Goal: Task Accomplishment & Management: Use online tool/utility

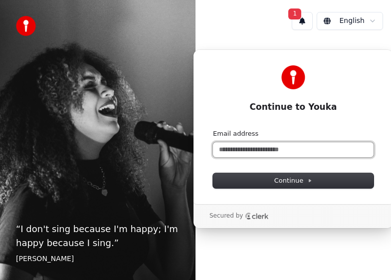
click at [244, 147] on input "Email address" at bounding box center [293, 149] width 161 height 15
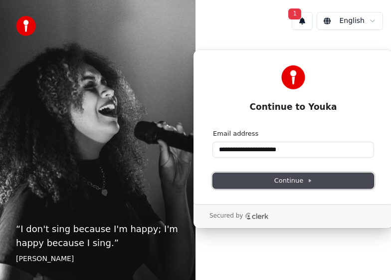
click at [303, 182] on span "Continue" at bounding box center [294, 180] width 38 height 9
type input "**********"
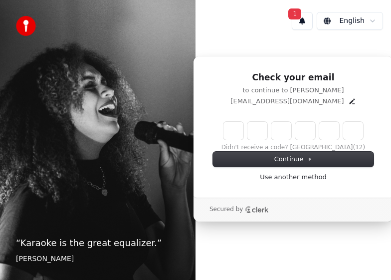
click at [231, 134] on input "Enter verification code" at bounding box center [294, 131] width 140 height 18
type input "******"
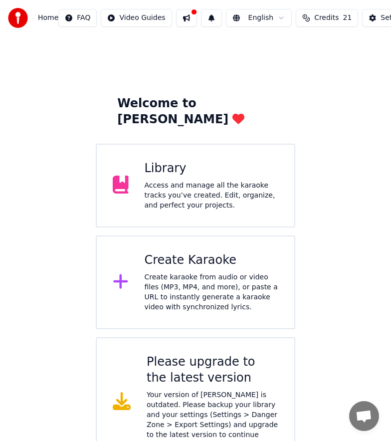
click at [190, 273] on div "Create karaoke from audio or video files (MP3, MP4, and more), or paste a URL t…" at bounding box center [212, 293] width 134 height 40
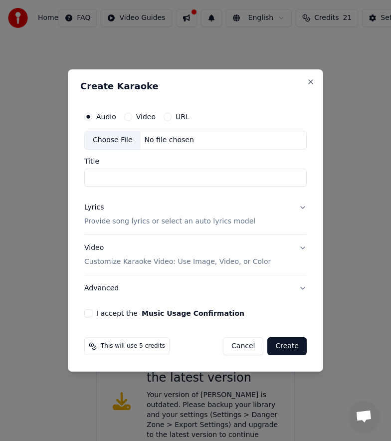
click at [129, 116] on button "Video" at bounding box center [128, 117] width 8 height 8
click at [199, 222] on p "Provide song lyrics or select an auto lyrics model" at bounding box center [169, 222] width 171 height 10
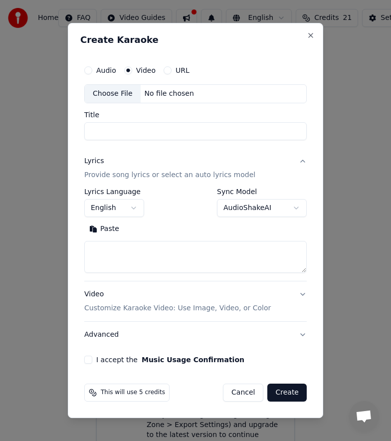
click at [109, 230] on button "Paste" at bounding box center [104, 229] width 40 height 16
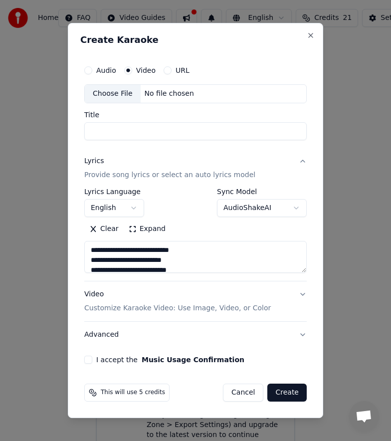
click at [303, 280] on button "Video Customize Karaoke Video: Use Image, Video, or Color" at bounding box center [195, 302] width 223 height 40
type textarea "**********"
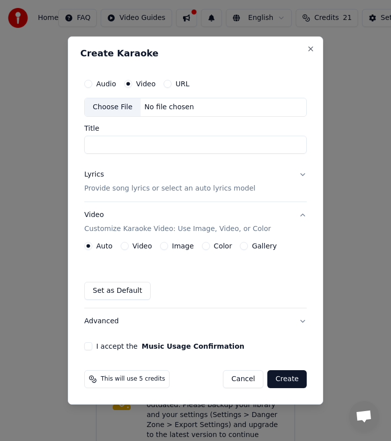
click at [165, 247] on button "Image" at bounding box center [164, 246] width 8 height 8
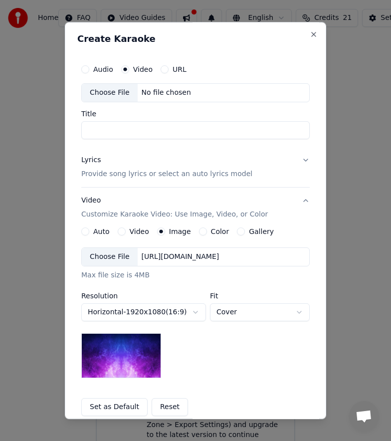
click at [113, 256] on div "Choose File" at bounding box center [110, 257] width 56 height 18
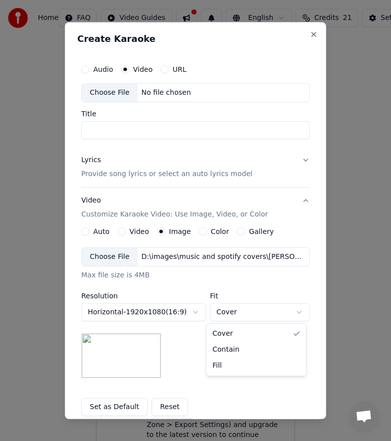
click at [295, 280] on body "**********" at bounding box center [195, 233] width 391 height 467
click at [83, 70] on button "Audio" at bounding box center [85, 69] width 8 height 8
click at [107, 93] on div "Choose File" at bounding box center [110, 93] width 56 height 18
type input "**********"
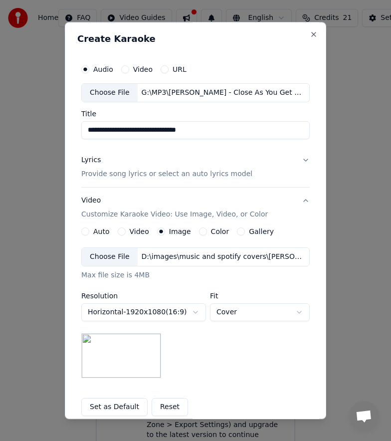
click at [302, 160] on button "Lyrics Provide song lyrics or select an auto lyrics model" at bounding box center [195, 167] width 229 height 40
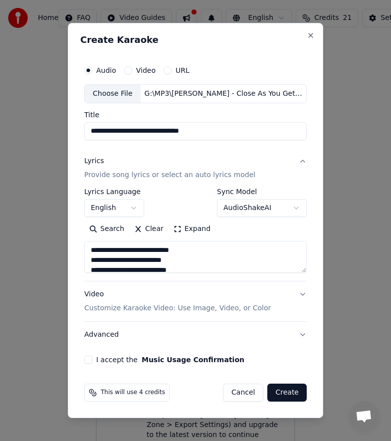
click at [302, 160] on button "Lyrics Provide song lyrics or select an auto lyrics model" at bounding box center [195, 168] width 223 height 40
type textarea "**********"
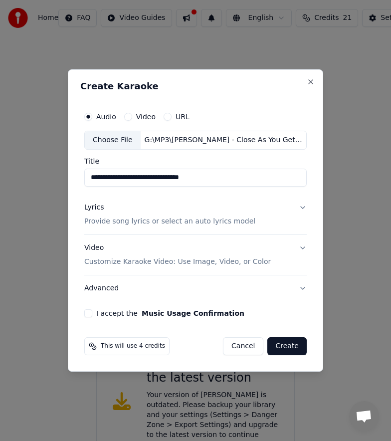
click at [87, 280] on button "I accept the Music Usage Confirmation" at bounding box center [88, 314] width 8 height 8
click at [304, 247] on button "Video Customize Karaoke Video: Use Image, Video, or Color" at bounding box center [195, 255] width 223 height 40
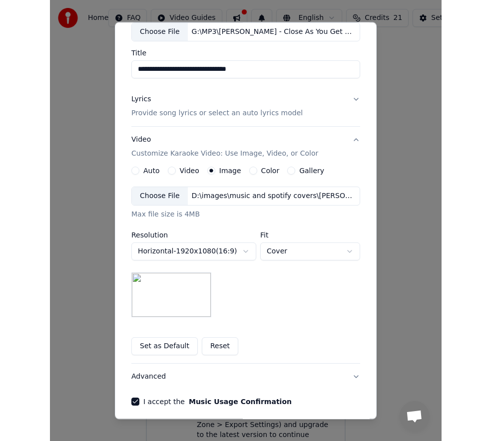
scroll to position [102, 0]
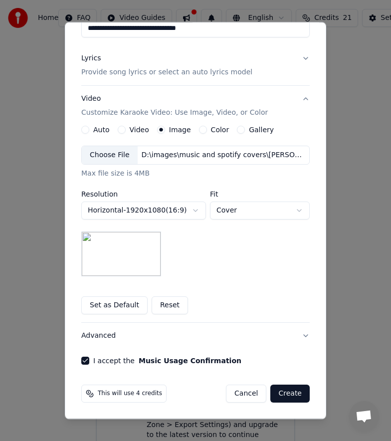
click at [288, 280] on button "Create" at bounding box center [290, 394] width 39 height 18
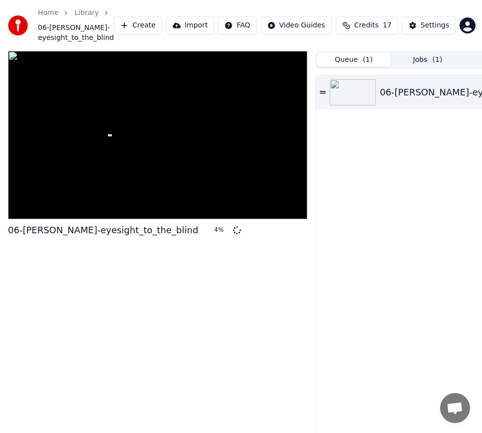
click at [365, 60] on span "( 1 )" at bounding box center [368, 60] width 10 height 10
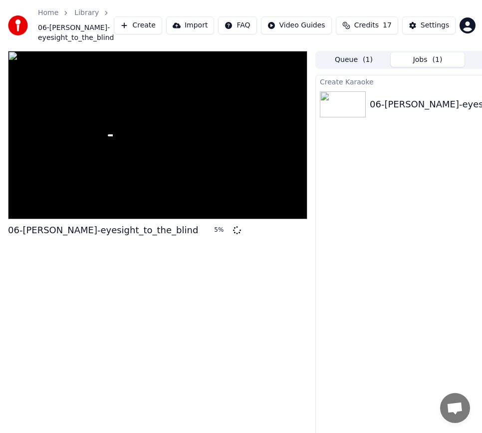
click at [391, 58] on button "Jobs ( 1 )" at bounding box center [428, 59] width 74 height 14
click at [214, 232] on div "6 %" at bounding box center [221, 230] width 15 height 8
click at [88, 191] on div at bounding box center [158, 135] width 300 height 169
drag, startPoint x: 88, startPoint y: 191, endPoint x: 111, endPoint y: 256, distance: 68.4
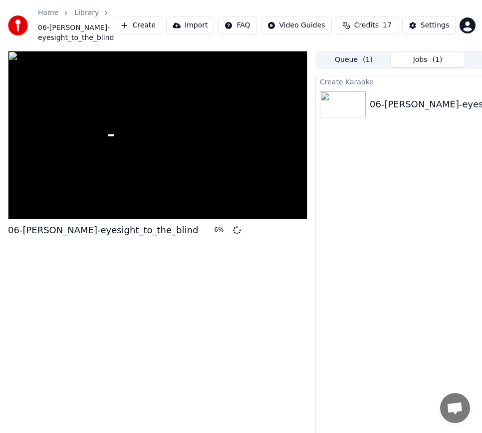
click at [111, 256] on div "06-[PERSON_NAME]-eyesight_to_the_blind 6 %" at bounding box center [158, 247] width 300 height 392
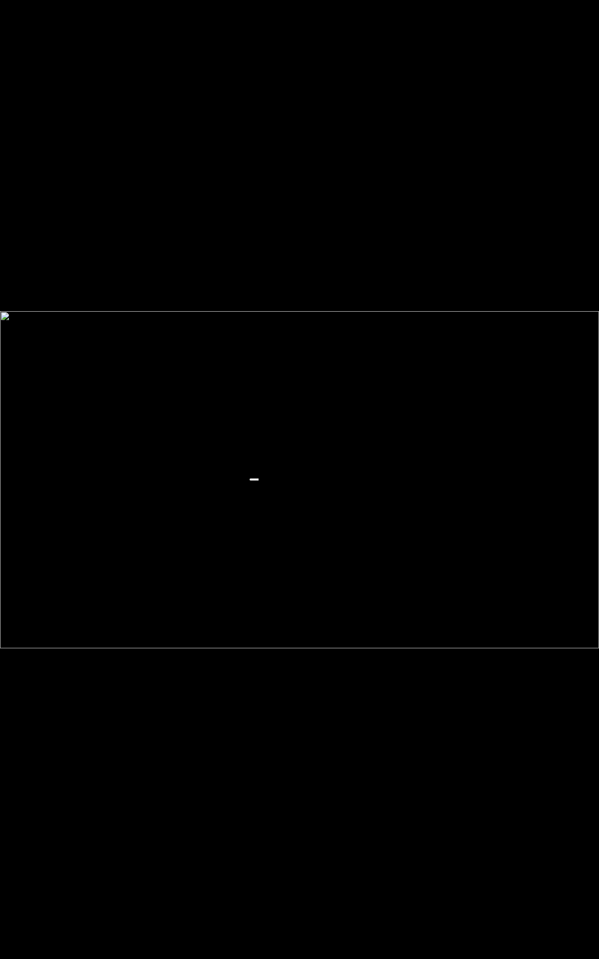
click at [391, 280] on div at bounding box center [299, 479] width 599 height 959
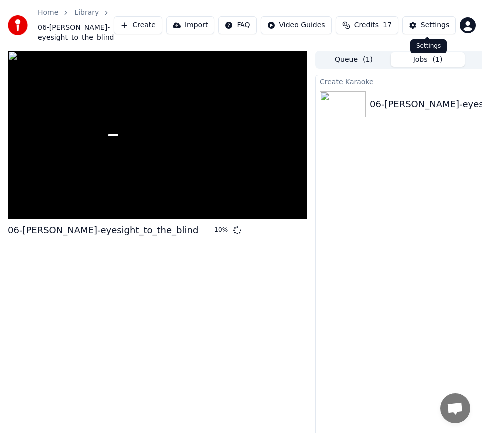
click at [391, 21] on div "Settings" at bounding box center [435, 25] width 28 height 10
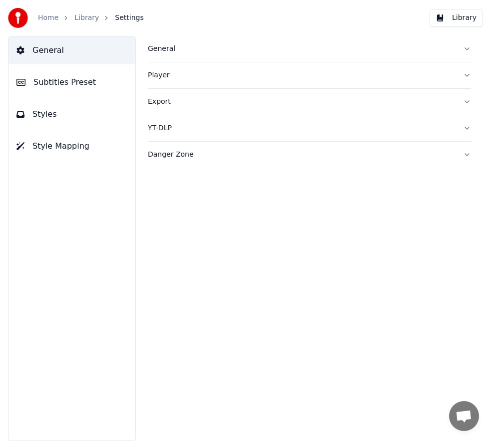
click at [391, 16] on button "Library" at bounding box center [455, 18] width 53 height 18
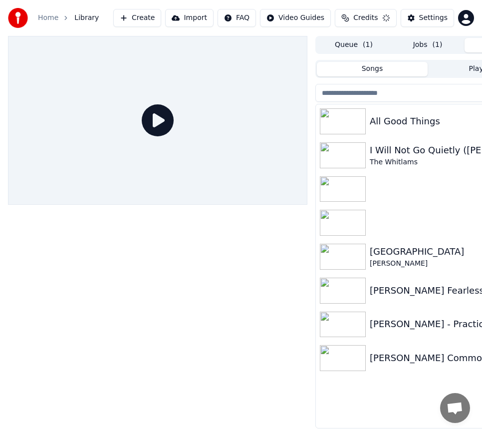
click at [391, 17] on html "Home Library Create Import FAQ Video Guides Credits Settings Queue ( 1 ) Jobs (…" at bounding box center [241, 216] width 482 height 433
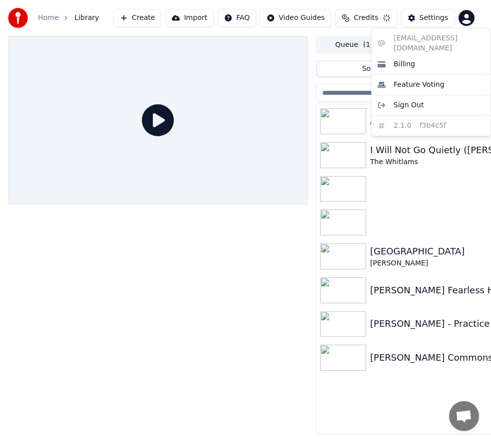
click at [391, 17] on html "Home Library Create Import FAQ Video Guides Credits Settings Queue ( 1 ) Jobs (…" at bounding box center [245, 220] width 491 height 441
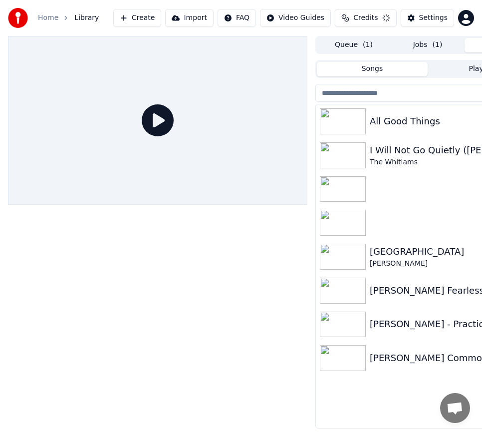
click at [18, 19] on img at bounding box center [18, 18] width 20 height 20
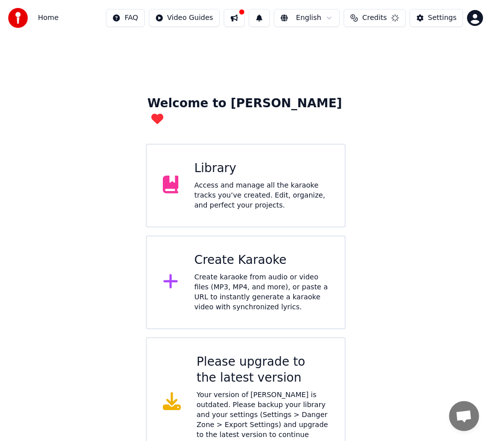
click at [18, 19] on img at bounding box center [18, 18] width 20 height 20
click at [249, 273] on div "Create karaoke from audio or video files (MP3, MP4, and more), or paste a URL t…" at bounding box center [261, 293] width 134 height 40
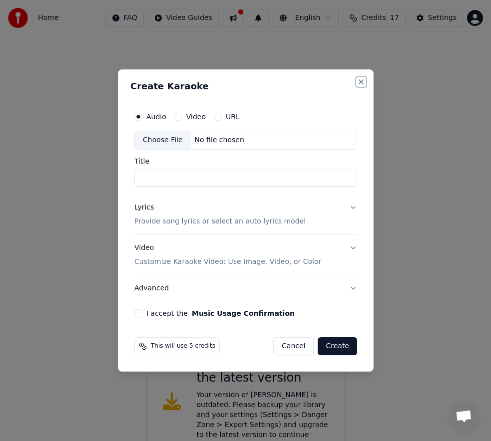
click at [361, 79] on button "Close" at bounding box center [361, 82] width 8 height 8
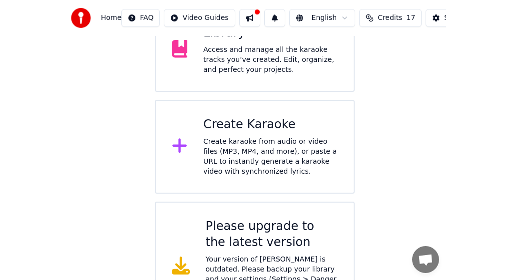
scroll to position [161, 0]
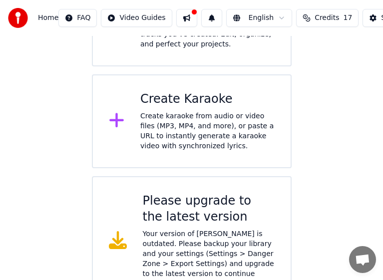
click at [194, 18] on button at bounding box center [186, 18] width 21 height 18
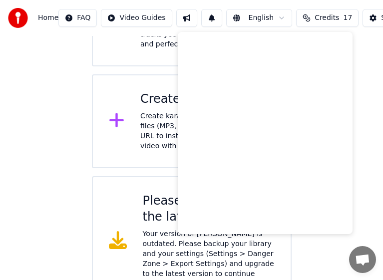
click at [325, 18] on span "Credits" at bounding box center [327, 18] width 24 height 10
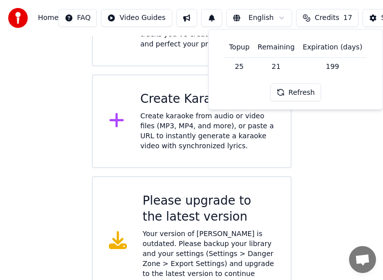
click at [244, 47] on th "Topup" at bounding box center [239, 47] width 28 height 20
click at [301, 92] on button "Refresh" at bounding box center [295, 92] width 51 height 18
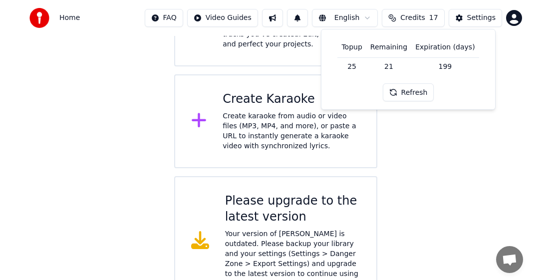
scroll to position [137, 0]
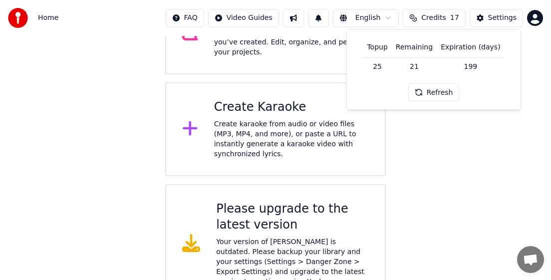
click at [272, 201] on div "Please upgrade to the latest version" at bounding box center [292, 217] width 153 height 32
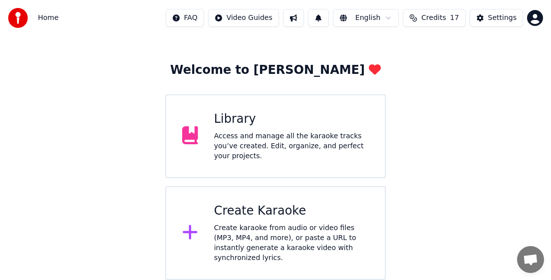
scroll to position [19, 0]
